Goal: Task Accomplishment & Management: Manage account settings

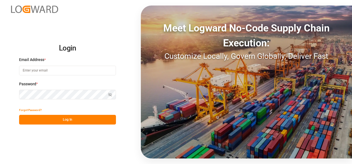
type input "[PERSON_NAME][EMAIL_ADDRESS][PERSON_NAME][DOMAIN_NAME]"
click at [72, 116] on button "Log In" at bounding box center [67, 120] width 97 height 10
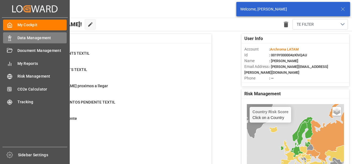
click at [14, 38] on div "Data Management Data Management" at bounding box center [35, 37] width 64 height 11
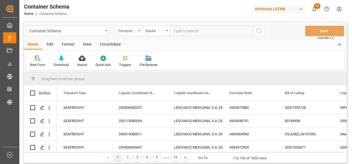
click at [106, 32] on div "Container Schema" at bounding box center [67, 31] width 83 height 11
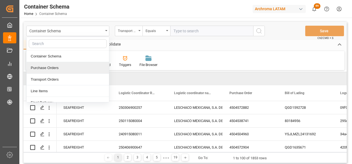
click at [48, 68] on div "Purchase Orders" at bounding box center [68, 68] width 82 height 12
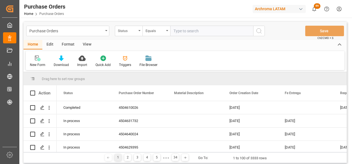
click at [136, 33] on div "Status" at bounding box center [127, 30] width 19 height 6
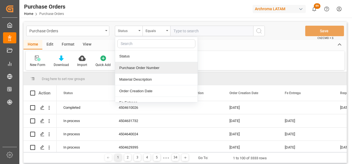
click at [136, 67] on div "Purchase Order Number" at bounding box center [156, 68] width 82 height 12
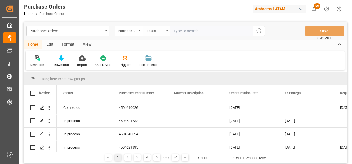
click at [153, 29] on div "Equals" at bounding box center [154, 30] width 19 height 6
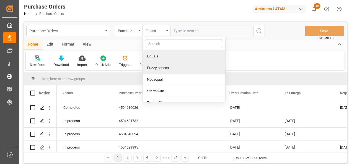
click at [162, 66] on div "Fuzzy search" at bounding box center [184, 68] width 82 height 12
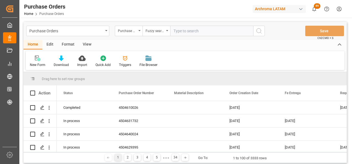
paste input "4504634531"
type input "4504634531"
click at [256, 36] on button "search button" at bounding box center [259, 31] width 12 height 11
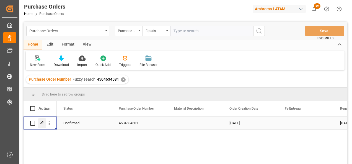
click at [43, 123] on icon "Press SPACE to select this row." at bounding box center [42, 123] width 4 height 4
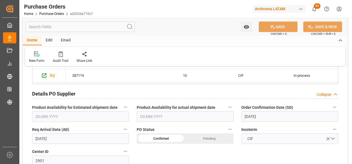
scroll to position [193, 0]
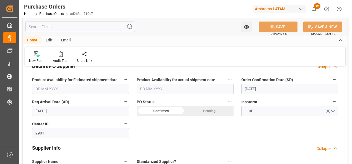
click at [40, 112] on input "[DATE]" at bounding box center [80, 111] width 97 height 11
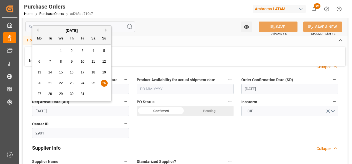
click at [60, 95] on span "29" at bounding box center [61, 94] width 4 height 4
type input "[DATE]"
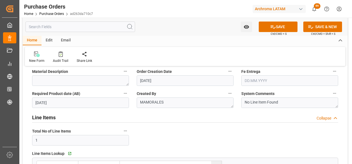
scroll to position [0, 0]
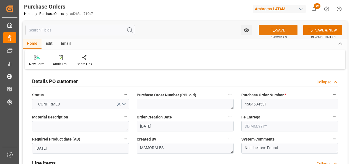
click at [268, 32] on button "SAVE" at bounding box center [277, 30] width 39 height 11
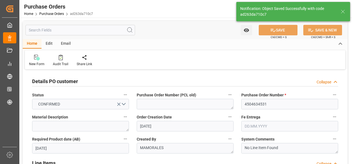
click at [67, 45] on div "Email" at bounding box center [66, 43] width 18 height 9
click at [36, 60] on icon at bounding box center [37, 58] width 7 height 4
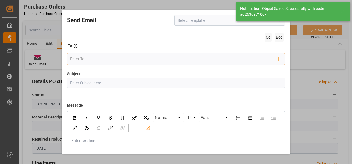
click at [170, 59] on input "email" at bounding box center [173, 59] width 207 height 8
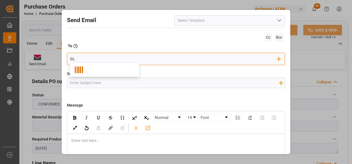
type input "G"
type input "gloria"
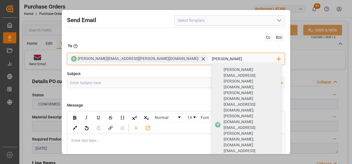
type input "[PERSON_NAME]"
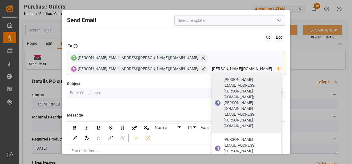
type input "[PERSON_NAME].cas"
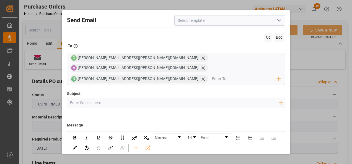
drag, startPoint x: 177, startPoint y: 95, endPoint x: 178, endPoint y: 98, distance: 3.1
click at [177, 98] on input "Subject" at bounding box center [174, 103] width 214 height 10
type input "GT || ZARPE | PO 4504653869 | Contenedor BSIU3182170 |"
type input "[DATE]"
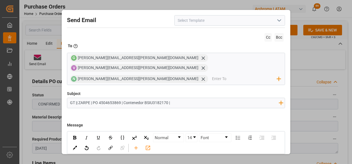
click at [152, 98] on input "GT || ZARPE | PO 4504653869 | Contenedor BSIU3182170 |" at bounding box center [174, 103] width 214 height 10
click at [176, 98] on input "GT || ZARPE | PO 4504653869 | Contenedor MSMU1821347|" at bounding box center [174, 103] width 214 height 10
click at [110, 98] on input "GT || ZARPE | PO 4504653869 | Contenedor MSMU1821347" at bounding box center [174, 103] width 214 height 10
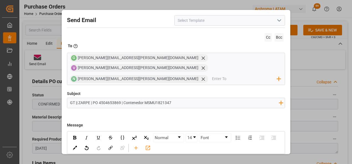
paste input "34531"
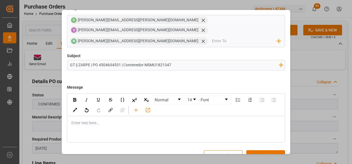
scroll to position [40, 0]
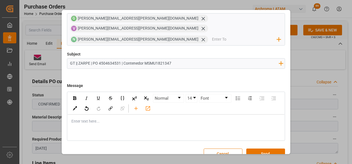
type input "GT || ZARPE | PO 4504634531 | Contenedor MSMU1821347"
click at [122, 119] on div "rdw-editor" at bounding box center [176, 122] width 209 height 6
click at [81, 127] on div "Buen día estimado cliente," at bounding box center [175, 127] width 217 height 25
click at [80, 130] on div "rdw-editor" at bounding box center [176, 133] width 209 height 6
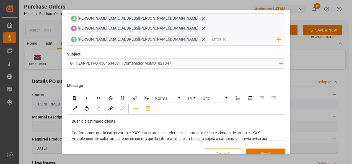
click at [264, 130] on div "Confirmamos que la carga zarpó el XXX con la orden en referencia a bordo, la fe…" at bounding box center [176, 133] width 209 height 6
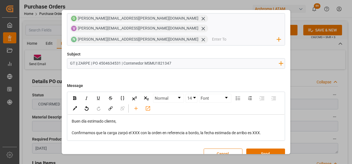
click at [111, 59] on input "GT || ZARPE | PO 4504634531 | Contenedor MSMU1821347" at bounding box center [174, 64] width 214 height 10
click at [129, 124] on div "rdw-editor" at bounding box center [176, 127] width 209 height 6
click at [140, 131] on span "Confirmamos que la carga zarpó el XXX con la orden en referencia a bordo, la fe…" at bounding box center [166, 133] width 189 height 4
click at [138, 131] on span "Confirmamos que la carga zarpó el XXX con la orden en referencia a bordo, la fe…" at bounding box center [166, 133] width 189 height 4
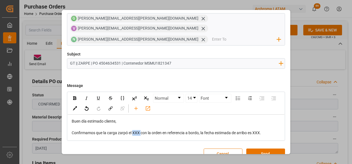
click at [138, 131] on span "Confirmamos que la carga zarpó el XXX con la orden en referencia a bordo, la fe…" at bounding box center [166, 133] width 189 height 4
click at [259, 131] on span "Confirmamos que la carga zarpó el 30/08 con la orden en referencia a bordo, la …" at bounding box center [168, 133] width 192 height 4
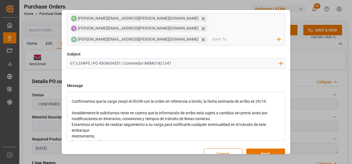
scroll to position [18, 0]
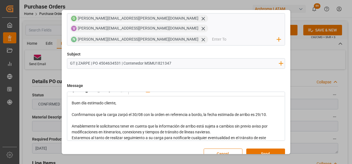
click at [245, 124] on div "Amablemente le solicitamos tener en cuenta que la información de arribo está su…" at bounding box center [176, 130] width 209 height 12
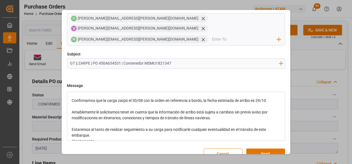
scroll to position [46, 0]
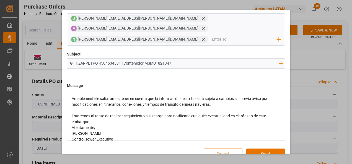
click at [123, 113] on div "Estaremos al tanto de realizar seguimiento a su carga para notificarle cualquie…" at bounding box center [176, 119] width 209 height 12
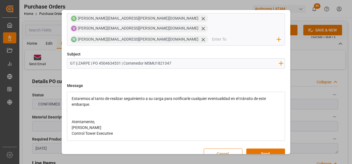
click at [117, 119] on div "Atentamente," at bounding box center [176, 122] width 209 height 6
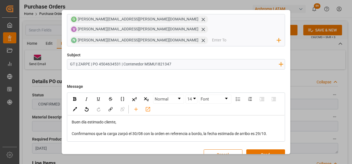
scroll to position [40, 0]
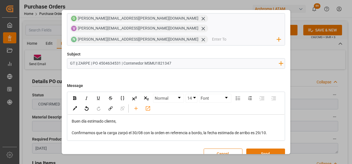
click at [271, 149] on button "Send" at bounding box center [265, 154] width 39 height 11
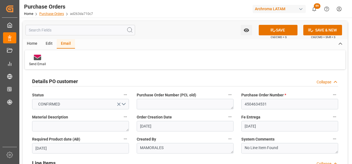
click at [55, 15] on link "Purchase Orders" at bounding box center [51, 14] width 25 height 4
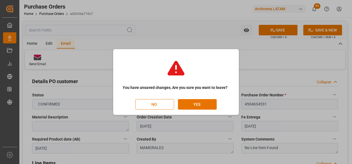
click at [155, 103] on button "NO" at bounding box center [154, 104] width 39 height 11
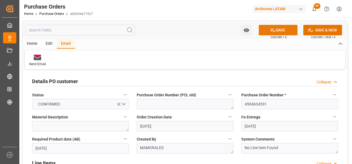
click at [278, 29] on button "SAVE" at bounding box center [277, 30] width 39 height 11
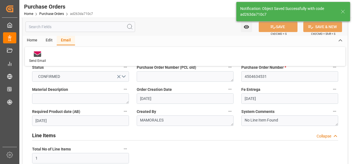
scroll to position [0, 0]
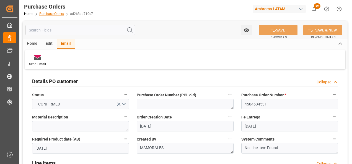
click at [51, 15] on link "Purchase Orders" at bounding box center [51, 14] width 25 height 4
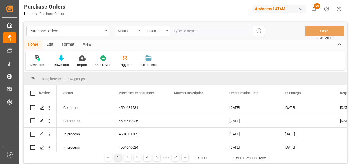
click at [130, 34] on div "Status" at bounding box center [129, 31] width 28 height 11
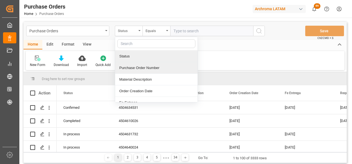
click at [137, 64] on div "Purchase Order Number" at bounding box center [156, 68] width 82 height 12
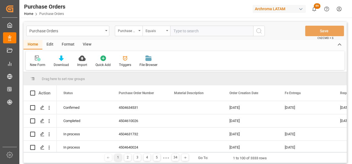
click at [153, 31] on div "Equals" at bounding box center [154, 30] width 19 height 6
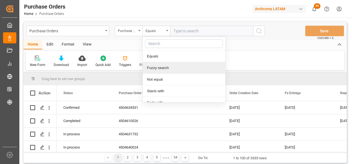
click at [159, 64] on div "Fuzzy search" at bounding box center [184, 68] width 82 height 12
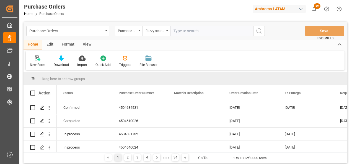
paste input "4504655517"
type input "4504655517"
click at [256, 32] on icon "search button" at bounding box center [258, 31] width 7 height 7
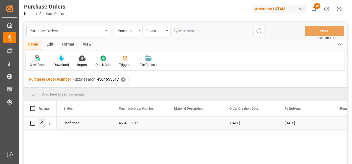
click at [42, 123] on icon "Press SPACE to select this row." at bounding box center [42, 123] width 4 height 4
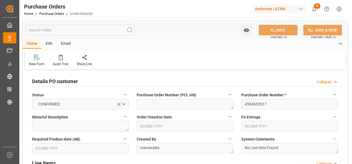
type input "[DATE]"
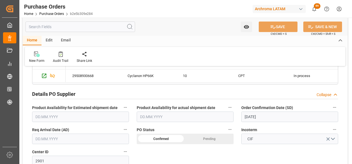
scroll to position [166, 0]
click at [245, 117] on input "[DATE]" at bounding box center [289, 116] width 97 height 11
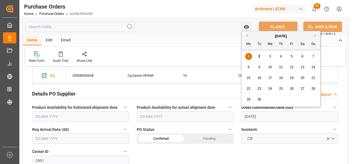
click at [258, 54] on div "2" at bounding box center [259, 56] width 7 height 7
type input "[DATE]"
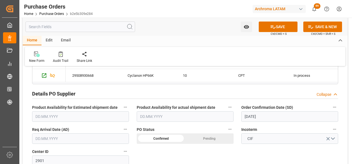
click at [45, 141] on input "text" at bounding box center [80, 138] width 97 height 11
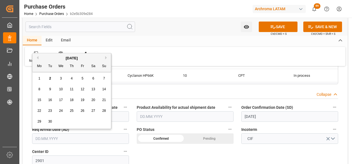
click at [101, 57] on div "[DATE]" at bounding box center [71, 59] width 78 height 6
click at [106, 58] on button "Next Month" at bounding box center [106, 57] width 3 height 3
click at [83, 102] on span "17" at bounding box center [82, 100] width 4 height 4
type input "[DATE]"
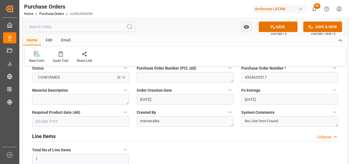
scroll to position [0, 0]
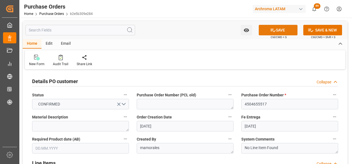
click at [273, 32] on icon at bounding box center [273, 30] width 6 height 6
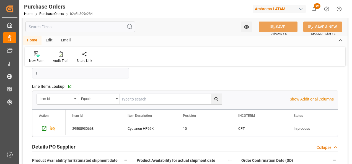
scroll to position [138, 0]
